Goal: Information Seeking & Learning: Learn about a topic

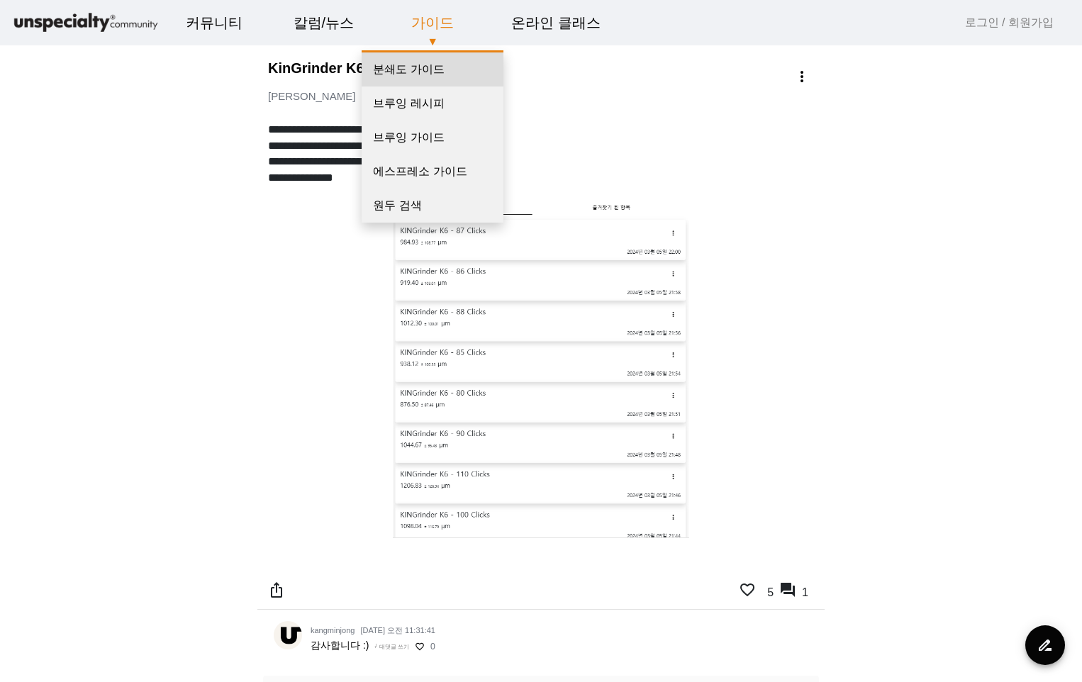
click at [425, 65] on link "분쇄도 가이드" at bounding box center [433, 69] width 142 height 34
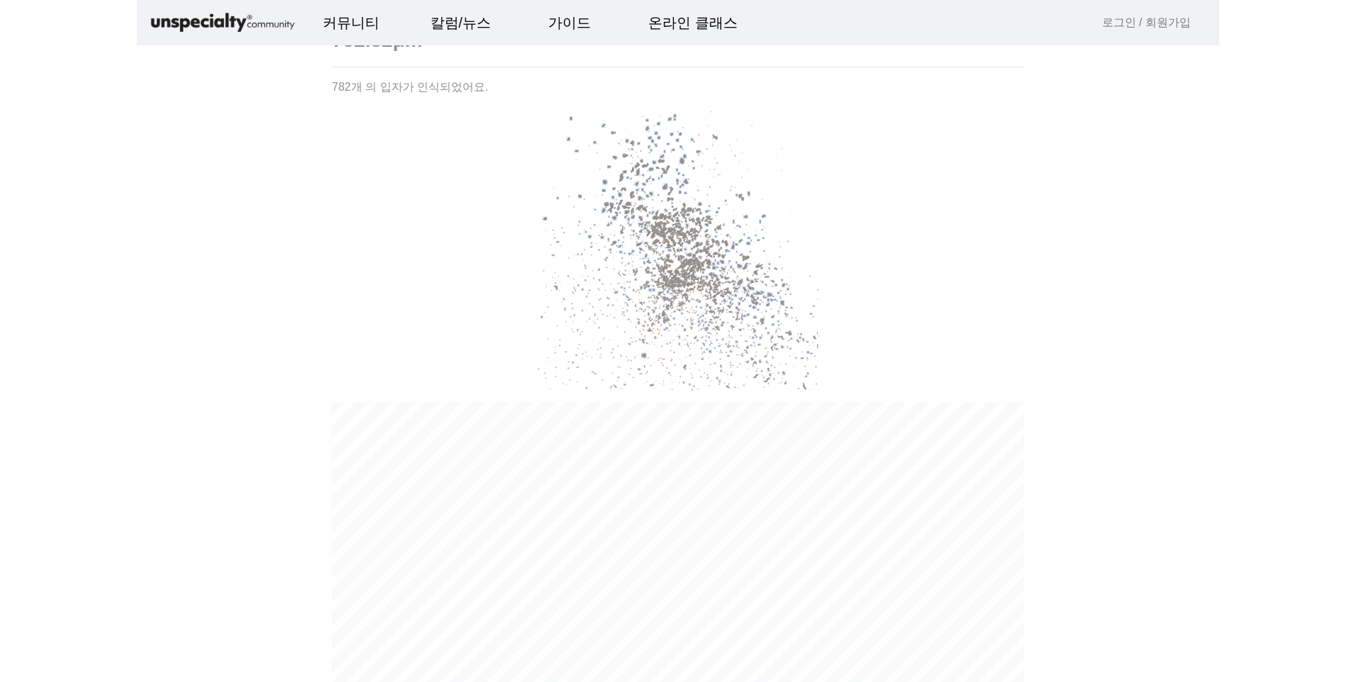
scroll to position [378, 0]
